Goal: Navigation & Orientation: Find specific page/section

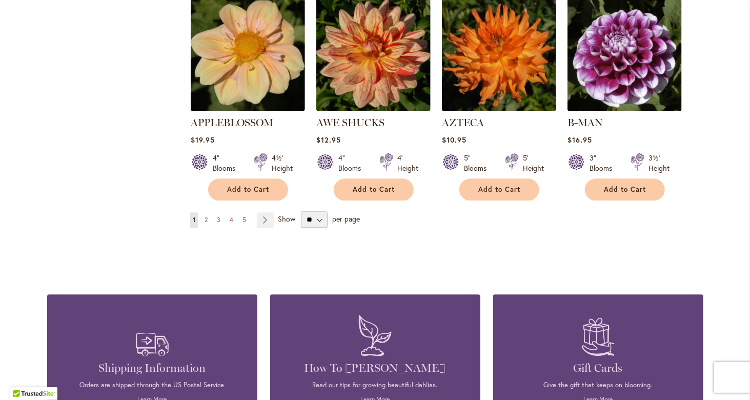
scroll to position [923, 0]
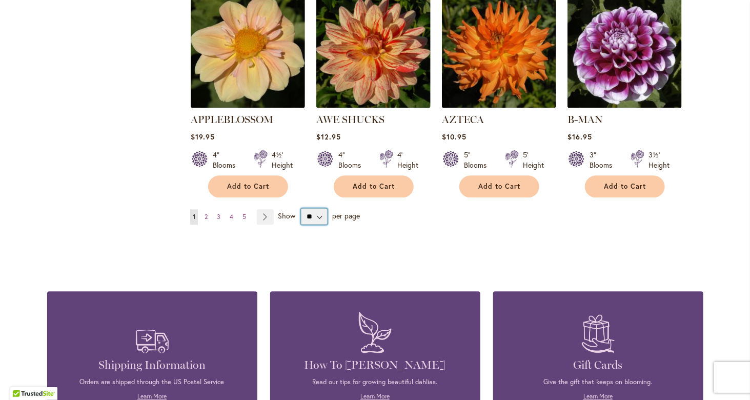
click at [315, 208] on select "** ** ** **" at bounding box center [314, 216] width 27 height 16
select select "**"
click at [301, 208] on select "** ** ** **" at bounding box center [314, 216] width 27 height 16
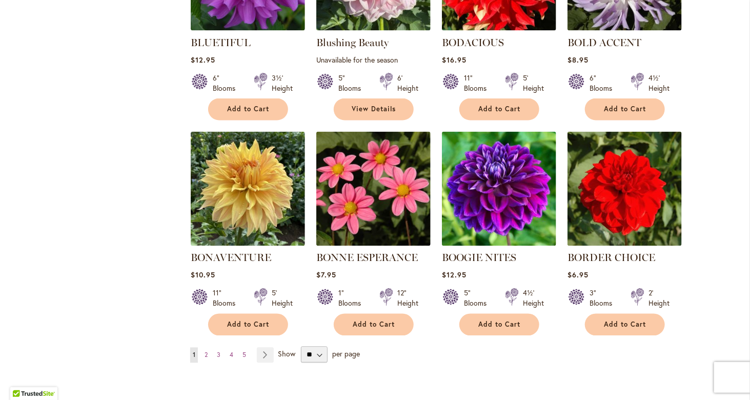
scroll to position [2523, 0]
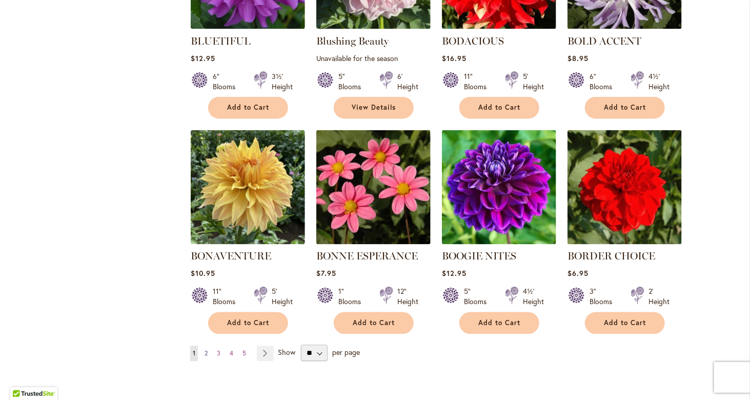
click at [205, 350] on span "2" at bounding box center [206, 354] width 3 height 8
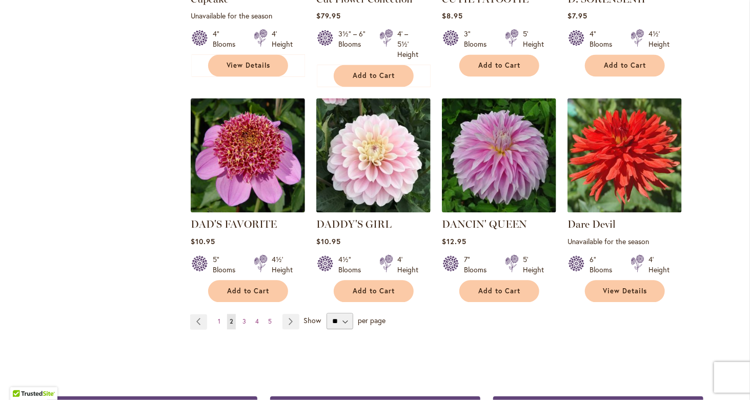
scroll to position [2626, 0]
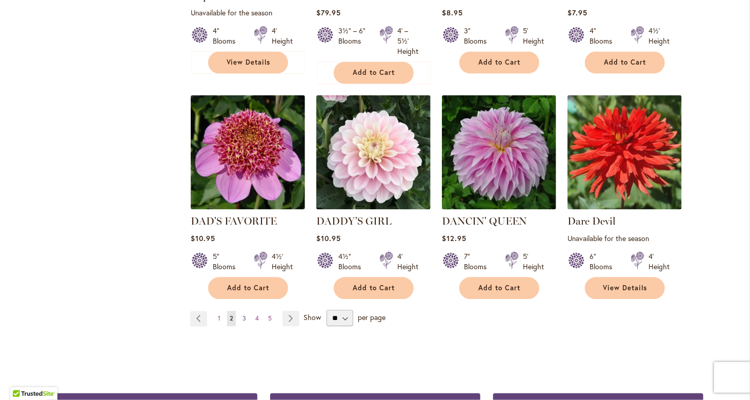
click at [243, 315] on span "3" at bounding box center [245, 319] width 4 height 8
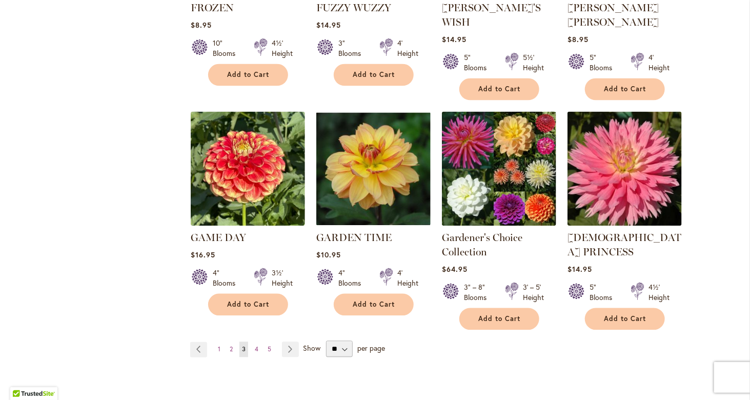
scroll to position [2626, 0]
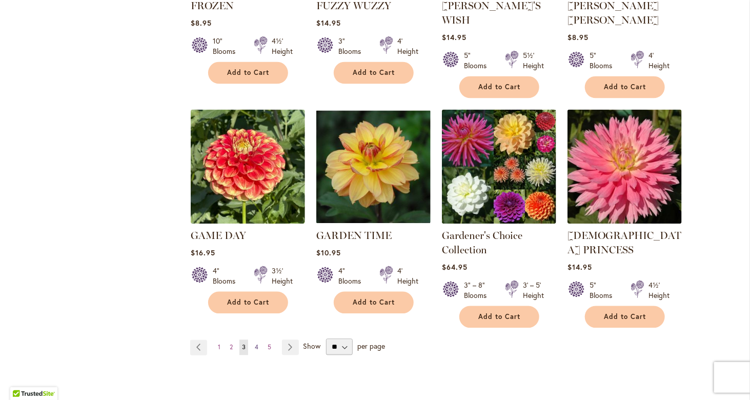
click at [255, 344] on span "4" at bounding box center [257, 348] width 4 height 8
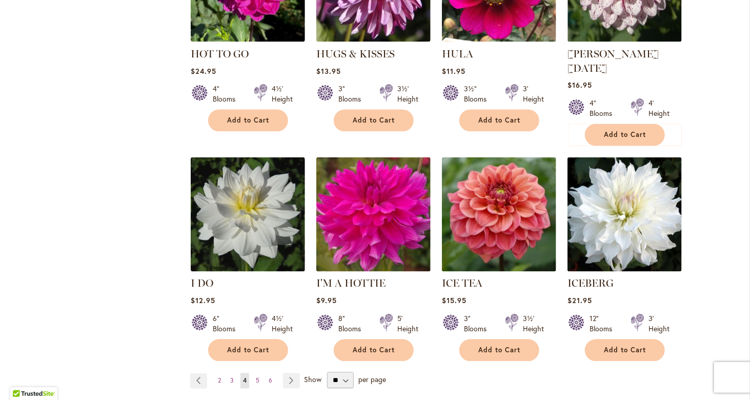
scroll to position [2615, 0]
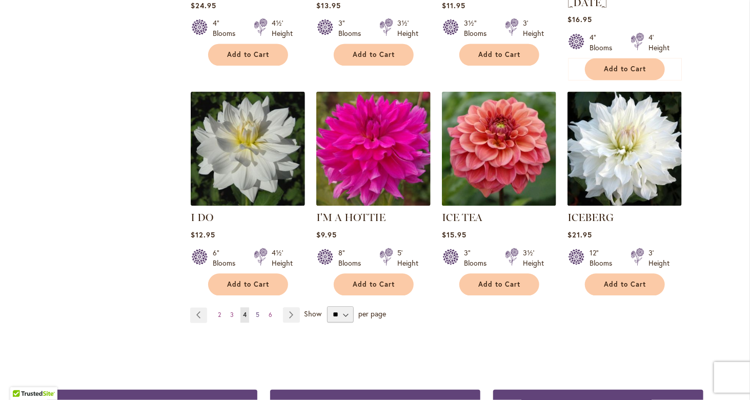
click at [256, 311] on span "5" at bounding box center [258, 315] width 4 height 8
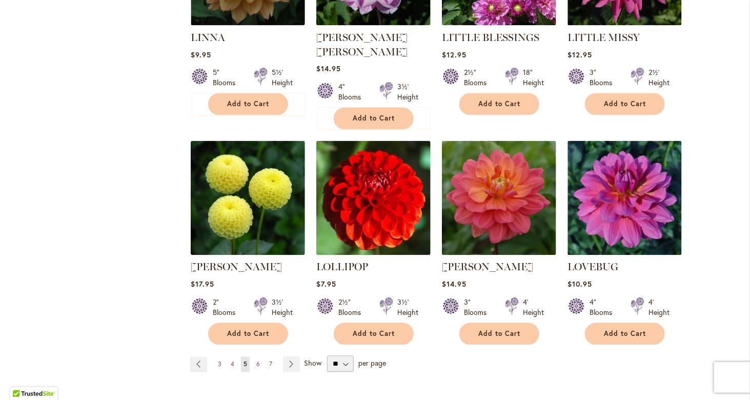
scroll to position [2574, 0]
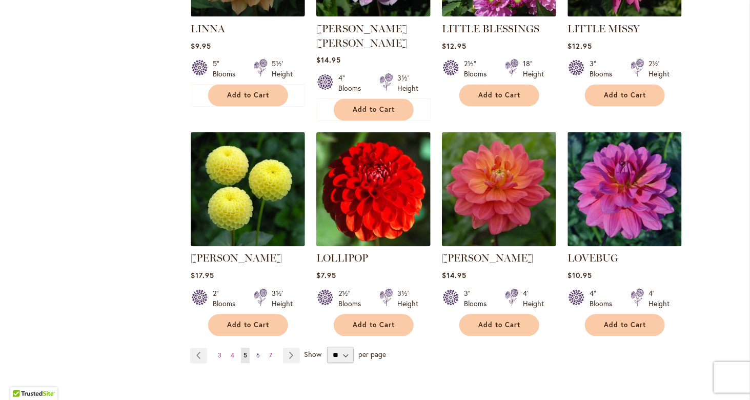
click at [256, 352] on span "6" at bounding box center [258, 356] width 4 height 8
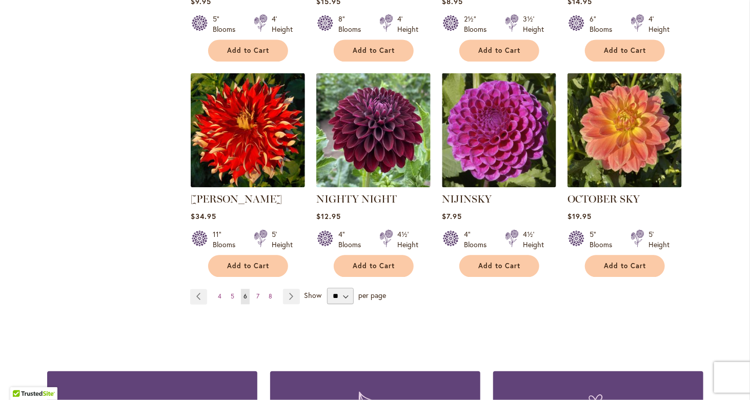
scroll to position [2615, 0]
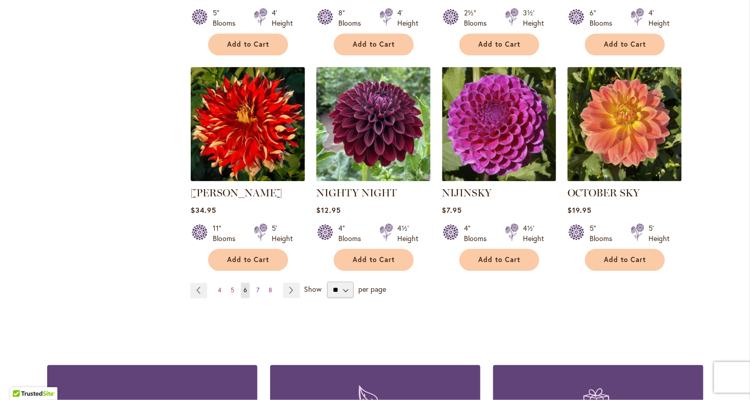
click at [256, 287] on span "7" at bounding box center [257, 291] width 3 height 8
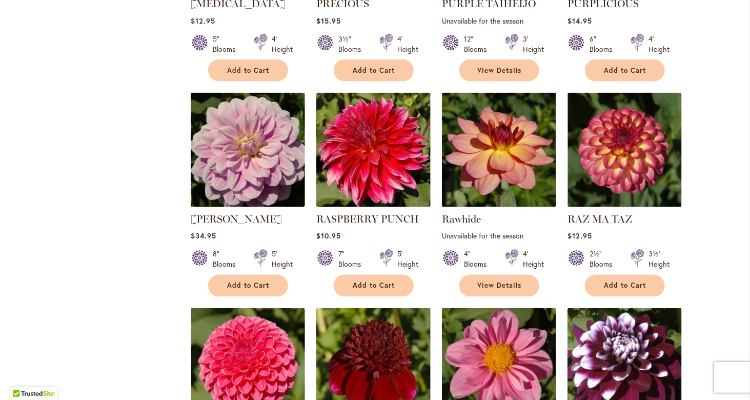
scroll to position [2512, 0]
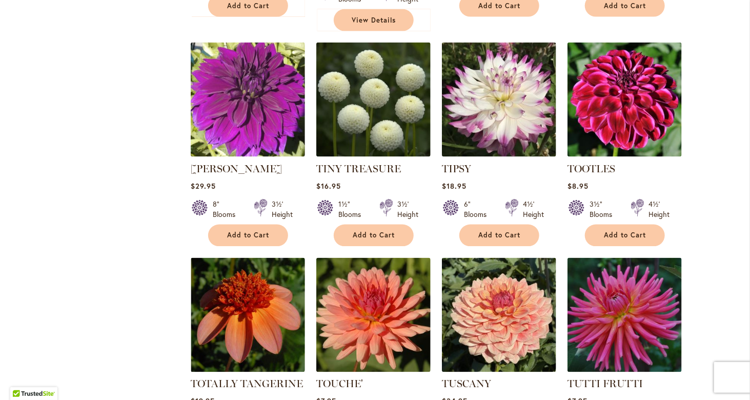
scroll to position [2564, 0]
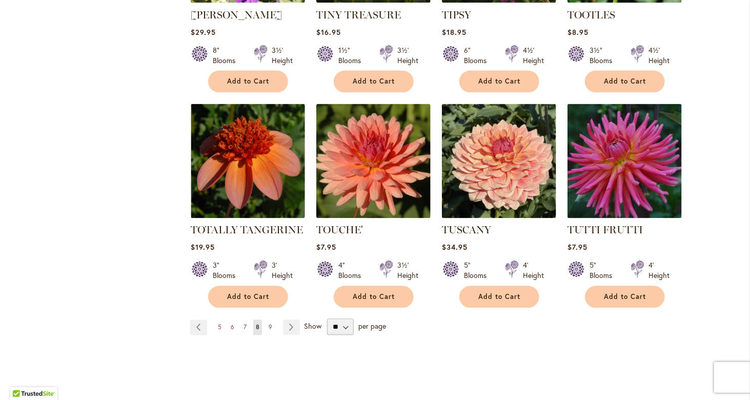
click at [269, 324] on span "9" at bounding box center [271, 328] width 4 height 8
